Goal: Task Accomplishment & Management: Use online tool/utility

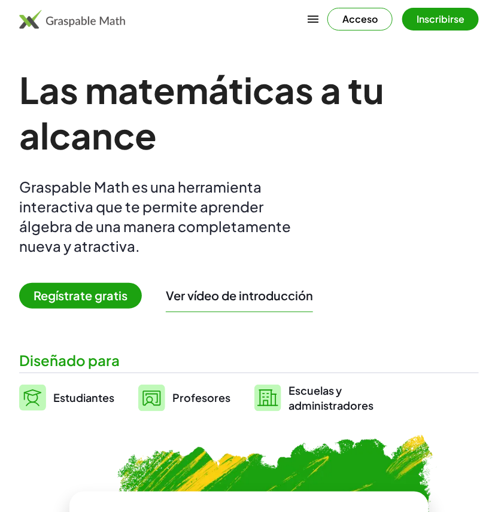
click at [358, 19] on font "Acceso" at bounding box center [359, 19] width 35 height 13
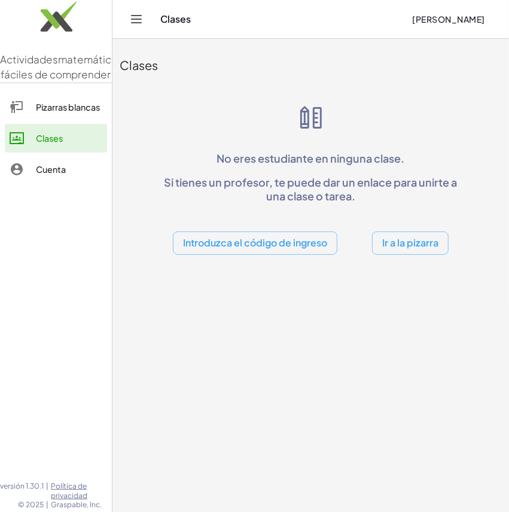
click at [65, 113] on font "Pizarras blancas" at bounding box center [68, 107] width 64 height 11
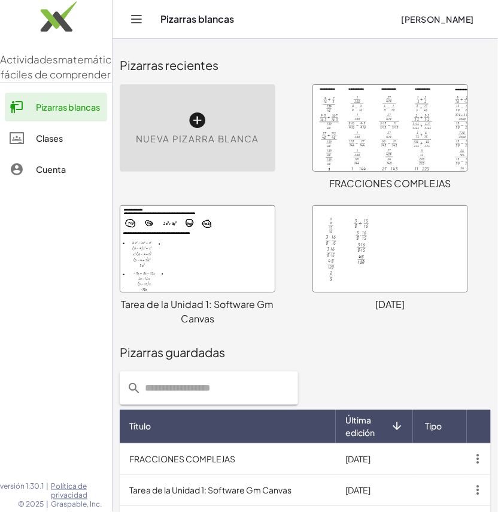
click at [196, 139] on font "Nueva pizarra blanca" at bounding box center [197, 138] width 123 height 11
